Goal: Transaction & Acquisition: Purchase product/service

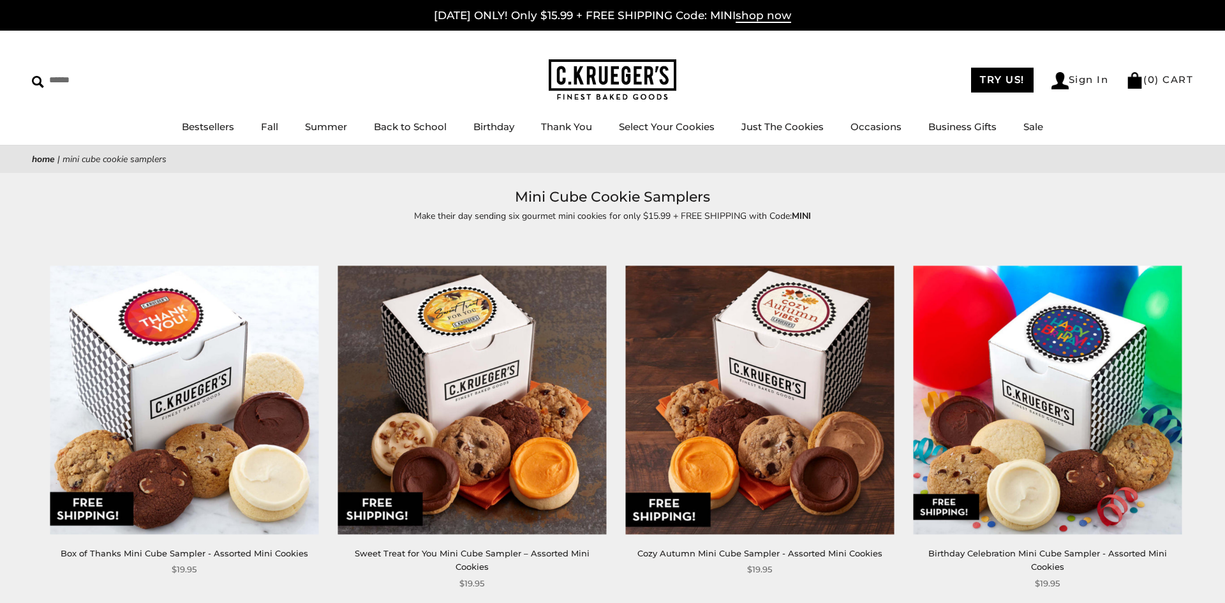
click at [752, 329] on img at bounding box center [759, 399] width 269 height 269
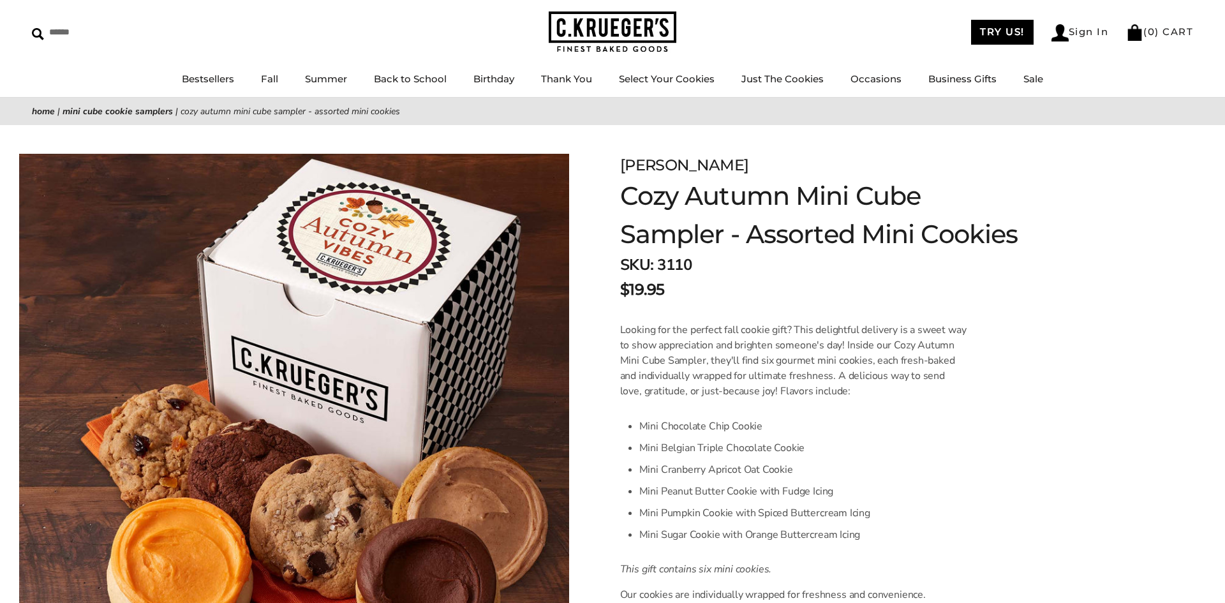
scroll to position [49, 0]
click at [543, 382] on img at bounding box center [294, 422] width 550 height 539
